Goal: Information Seeking & Learning: Learn about a topic

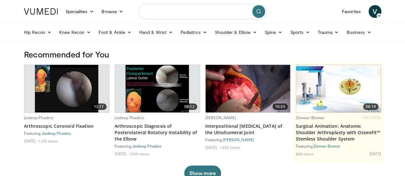
click at [185, 15] on input "Search topics, interventions" at bounding box center [203, 11] width 128 height 15
type input "******"
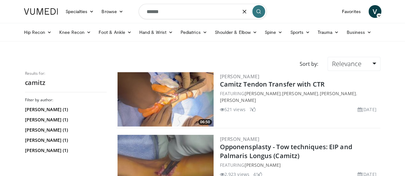
drag, startPoint x: 173, startPoint y: 10, endPoint x: 0, endPoint y: 0, distance: 173.1
click at [0, 0] on header "Specialties Adult & Family Medicine Allergy, Asthma, Immunology Anesthesiology …" at bounding box center [202, 21] width 405 height 42
type input "**********"
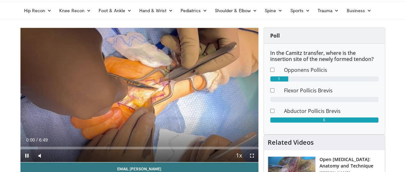
scroll to position [32, 0]
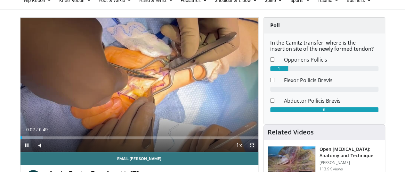
click at [256, 151] on span "Video Player" at bounding box center [252, 145] width 13 height 13
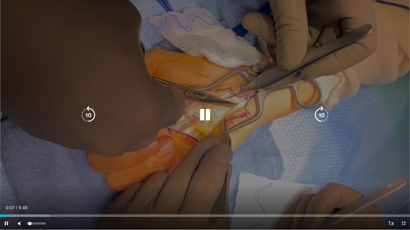
click at [35, 171] on div "46%" at bounding box center [36, 223] width 22 height 13
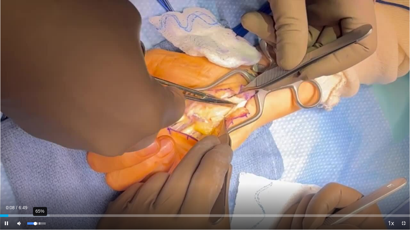
click at [39, 171] on div "65%" at bounding box center [36, 223] width 22 height 13
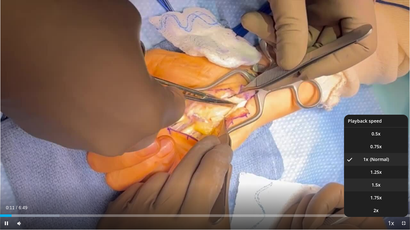
click at [382, 171] on li "1.5x" at bounding box center [376, 185] width 64 height 13
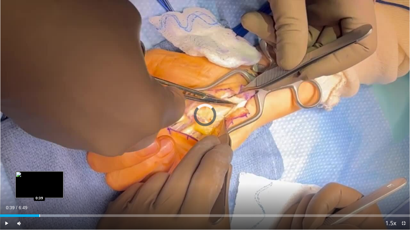
click at [39, 171] on div "Progress Bar" at bounding box center [39, 216] width 1 height 3
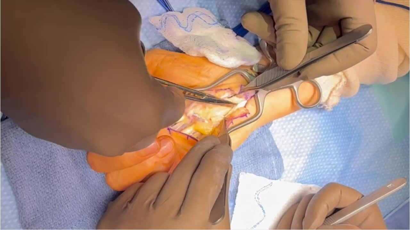
click at [384, 171] on button "Playback Rate" at bounding box center [390, 223] width 13 height 13
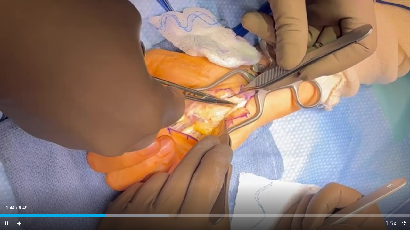
click at [92, 171] on div "Current Time 1:44 / Duration 6:49 Pause Skip Backward Skip Forward Mute 65% Loa…" at bounding box center [205, 223] width 410 height 13
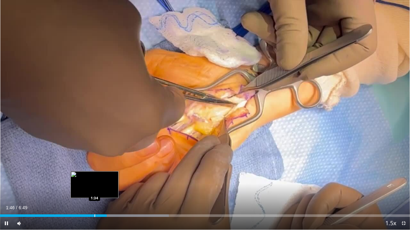
click at [94, 171] on div "Progress Bar" at bounding box center [94, 216] width 1 height 3
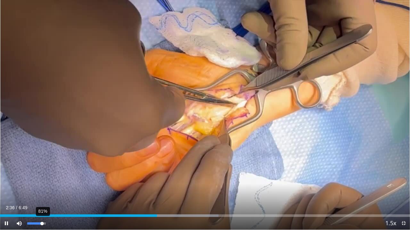
click at [42, 171] on div "81%" at bounding box center [36, 224] width 18 height 2
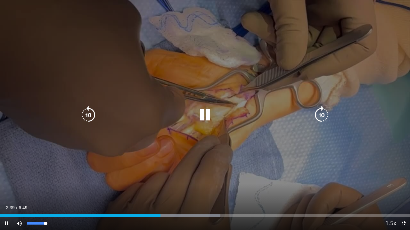
drag, startPoint x: 47, startPoint y: 223, endPoint x: 70, endPoint y: 221, distance: 23.8
click at [65, 171] on div "Current Time 2:39 / Duration 6:49 Pause Skip Backward Skip Forward Mute 100% Lo…" at bounding box center [205, 223] width 410 height 13
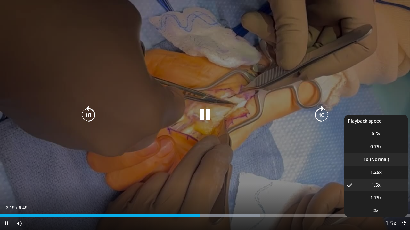
click at [385, 161] on li "1x" at bounding box center [376, 159] width 64 height 13
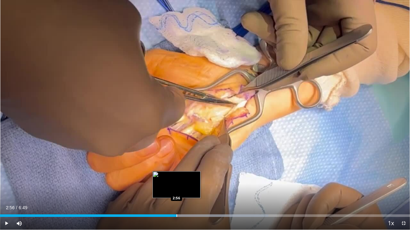
click at [176, 171] on div "Progress Bar" at bounding box center [176, 216] width 1 height 3
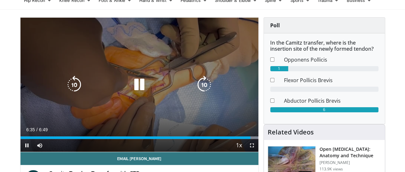
click at [156, 65] on div "10 seconds Tap to unmute" at bounding box center [139, 85] width 238 height 134
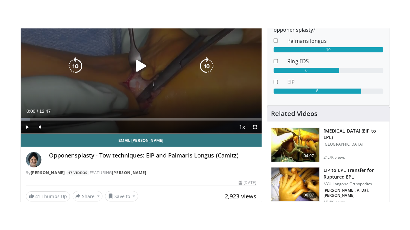
scroll to position [96, 0]
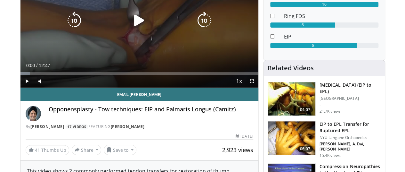
click at [130, 28] on icon "Video Player" at bounding box center [139, 21] width 18 height 18
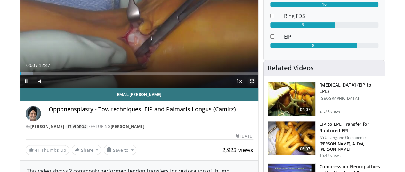
click at [257, 87] on span "Video Player" at bounding box center [252, 81] width 13 height 13
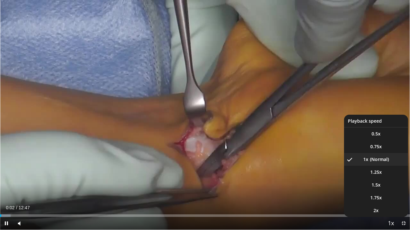
click at [392, 171] on span "Video Player" at bounding box center [390, 224] width 9 height 13
click at [387, 171] on li "1.25x" at bounding box center [376, 172] width 64 height 13
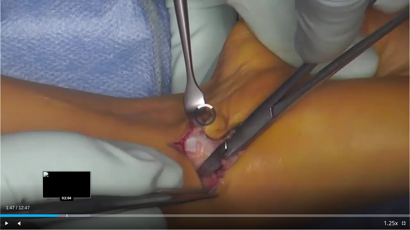
click at [67, 171] on div "Progress Bar" at bounding box center [67, 216] width 1 height 3
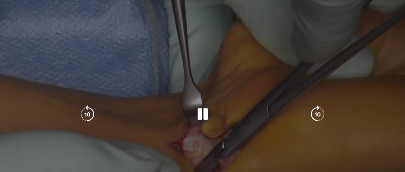
scroll to position [0, 0]
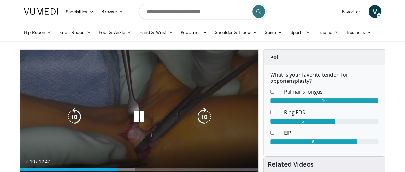
click at [135, 125] on icon "Video Player" at bounding box center [139, 117] width 18 height 18
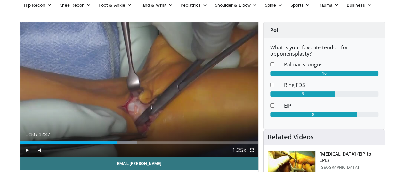
scroll to position [64, 0]
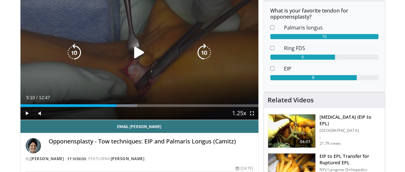
click at [134, 59] on icon "Video Player" at bounding box center [139, 53] width 18 height 18
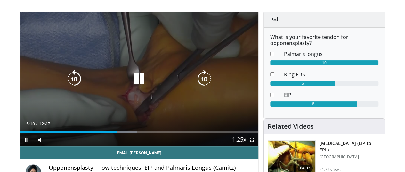
scroll to position [32, 0]
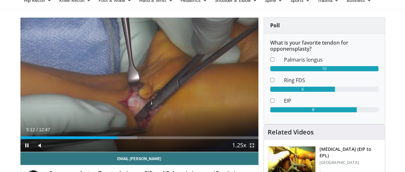
click at [258, 151] on span "Video Player" at bounding box center [252, 145] width 13 height 13
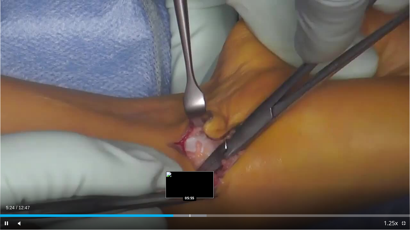
click at [190, 171] on div "Progress Bar" at bounding box center [189, 216] width 1 height 3
click at [201, 171] on div "Loaded : 50.38% 05:59 06:05" at bounding box center [205, 216] width 410 height 3
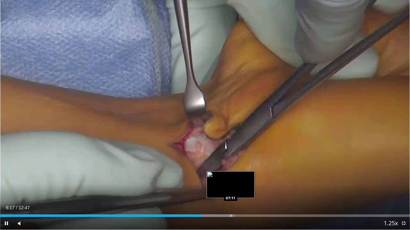
click at [231, 171] on div "Progress Bar" at bounding box center [230, 216] width 1 height 3
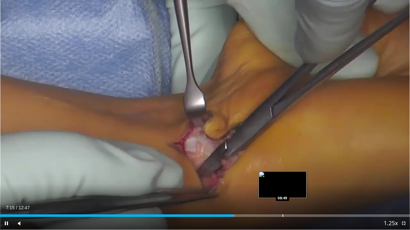
click at [283, 171] on div "Progress Bar" at bounding box center [282, 216] width 1 height 3
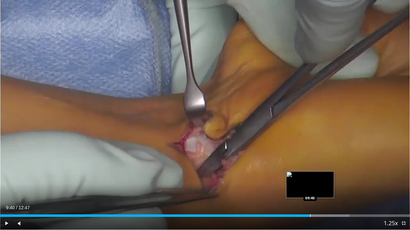
click at [310, 171] on div "Loaded : 85.26% 09:40 09:40" at bounding box center [205, 214] width 410 height 6
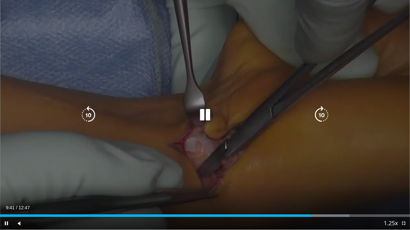
click at [348, 108] on div "10 seconds Tap to unmute" at bounding box center [205, 115] width 410 height 230
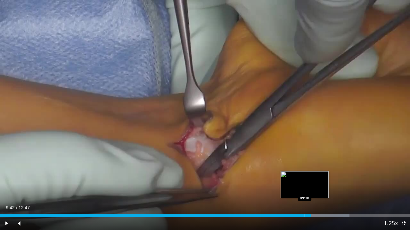
drag, startPoint x: 304, startPoint y: 214, endPoint x: 300, endPoint y: 215, distance: 4.0
click at [302, 171] on div "Loaded : 85.26% 09:42 09:30" at bounding box center [205, 214] width 410 height 6
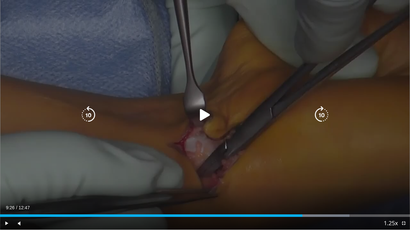
click at [264, 128] on div "10 seconds Tap to unmute" at bounding box center [205, 115] width 410 height 230
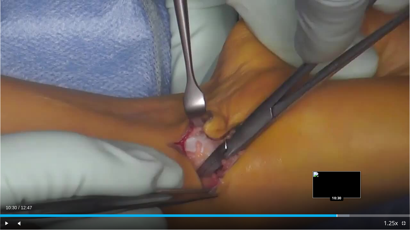
click at [336, 171] on div "Progress Bar" at bounding box center [336, 216] width 1 height 3
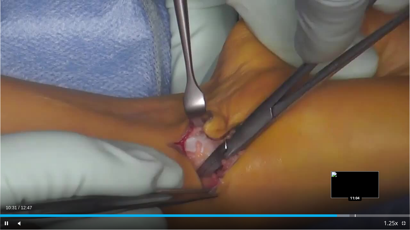
click at [355, 171] on div "Progress Bar" at bounding box center [355, 216] width 1 height 3
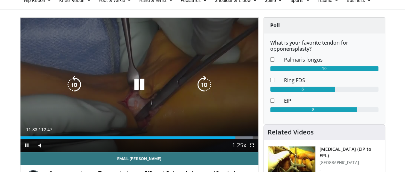
click at [158, 88] on div "Video Player" at bounding box center [139, 84] width 143 height 13
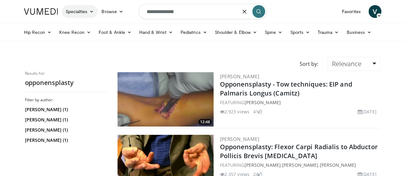
drag, startPoint x: 186, startPoint y: 6, endPoint x: 52, endPoint y: 9, distance: 133.2
click at [52, 9] on nav "Specialties Adult & Family Medicine Allergy, [MEDICAL_DATA], Immunology Anesthe…" at bounding box center [202, 11] width 365 height 23
type input "**********"
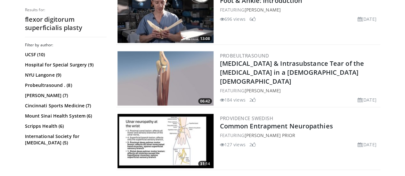
scroll to position [736, 0]
